Goal: Navigation & Orientation: Find specific page/section

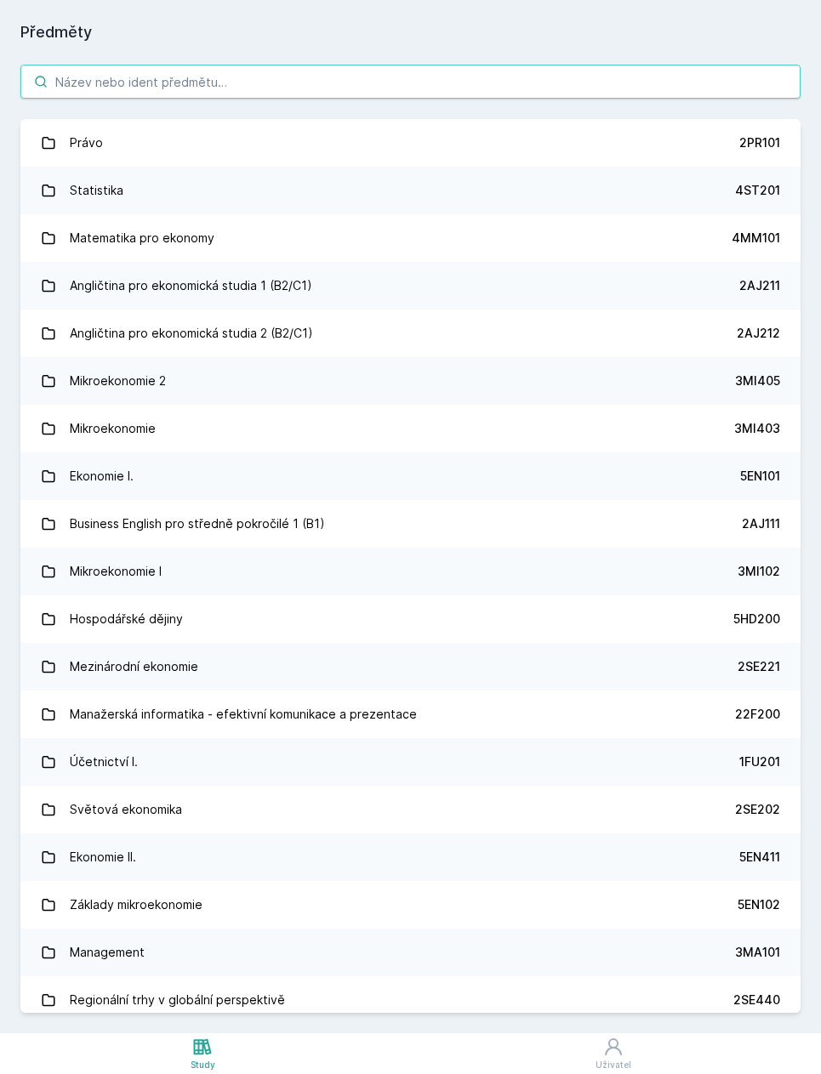
click at [549, 85] on input "search" at bounding box center [410, 82] width 780 height 34
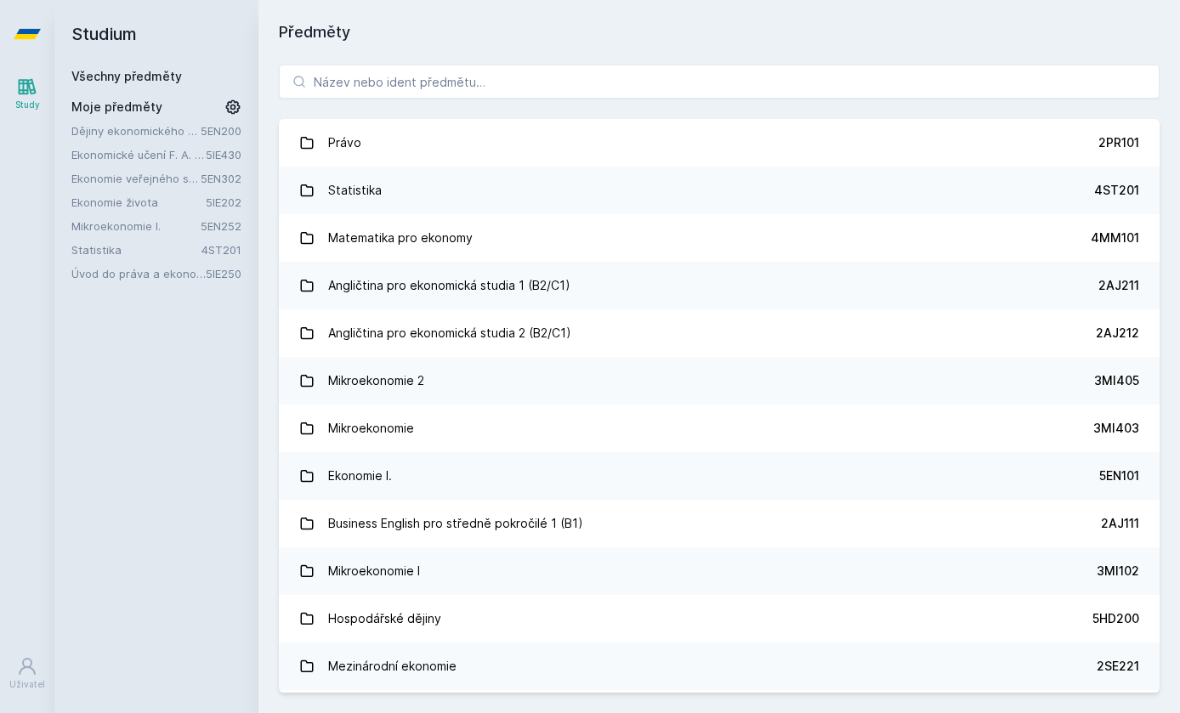
click at [157, 281] on link "Úvod do práva a ekonomie" at bounding box center [138, 273] width 134 height 17
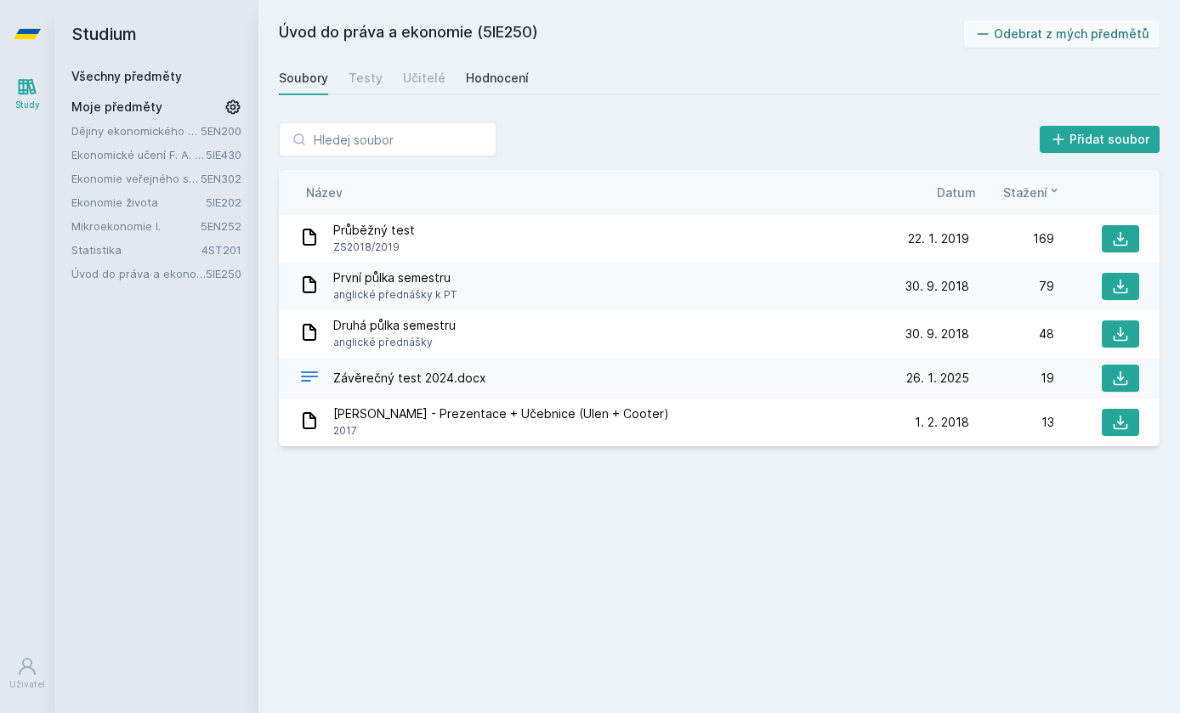
click at [512, 75] on div "Hodnocení" at bounding box center [497, 78] width 63 height 17
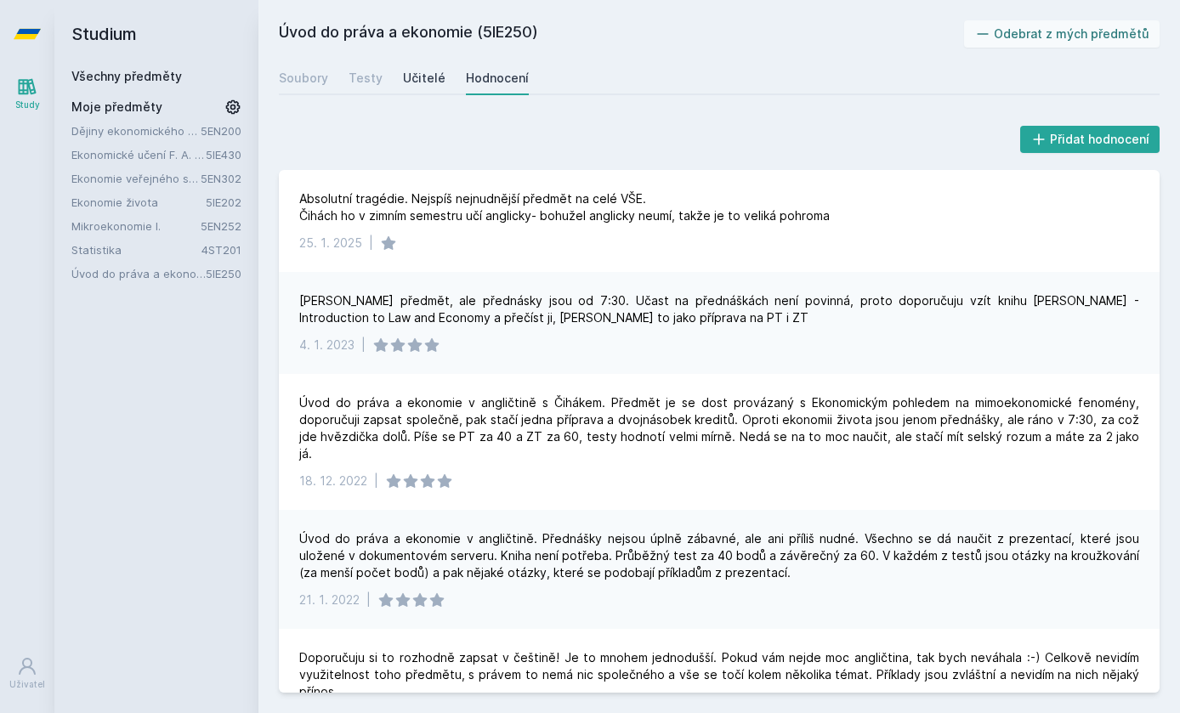
click at [429, 86] on div "Učitelé" at bounding box center [424, 78] width 43 height 17
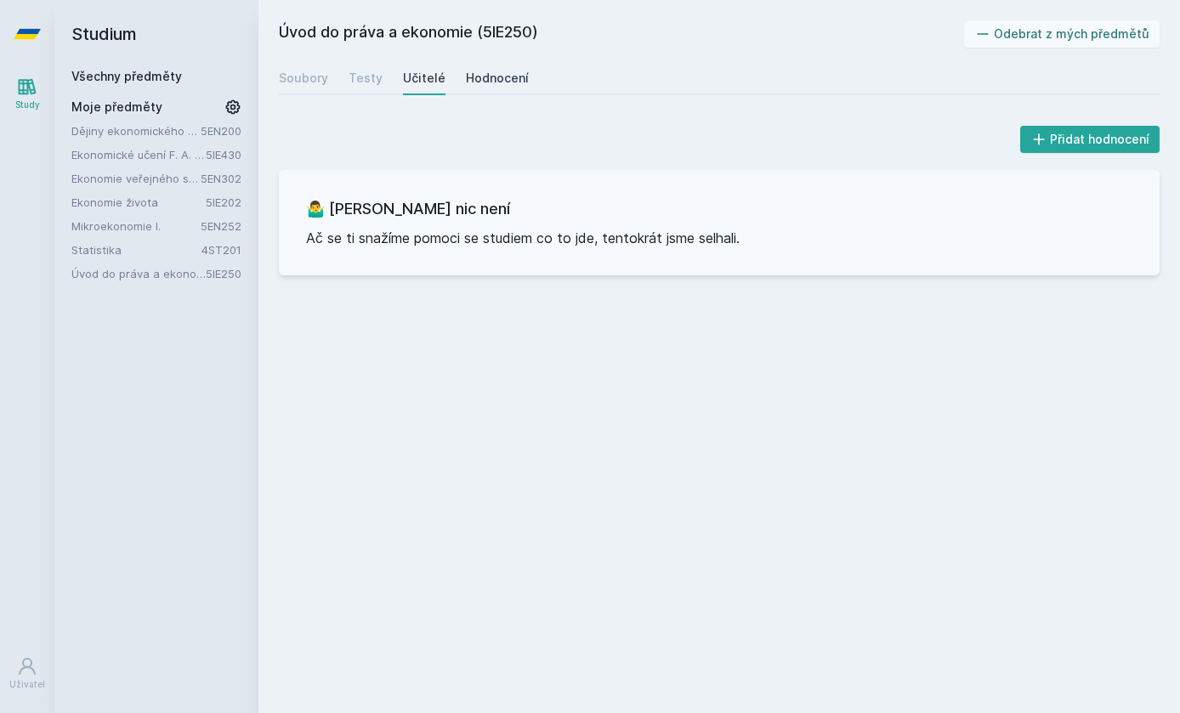
click at [474, 75] on div "Hodnocení" at bounding box center [497, 78] width 63 height 17
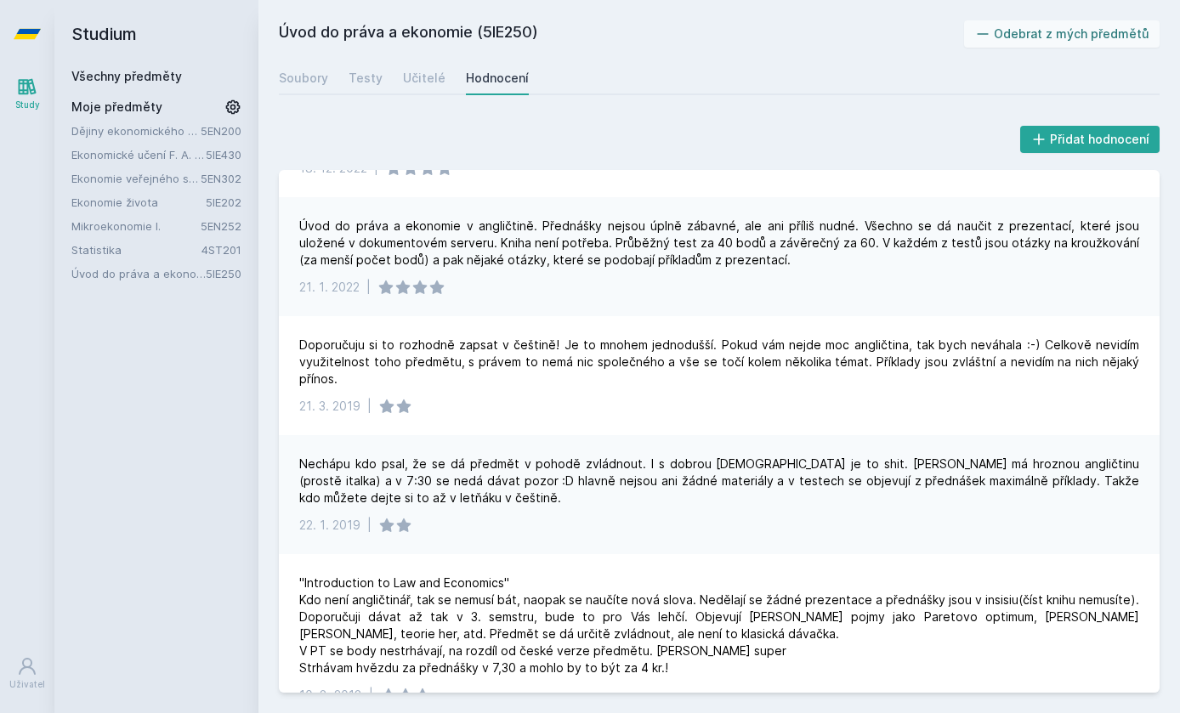
scroll to position [315, 0]
